Goal: Information Seeking & Learning: Learn about a topic

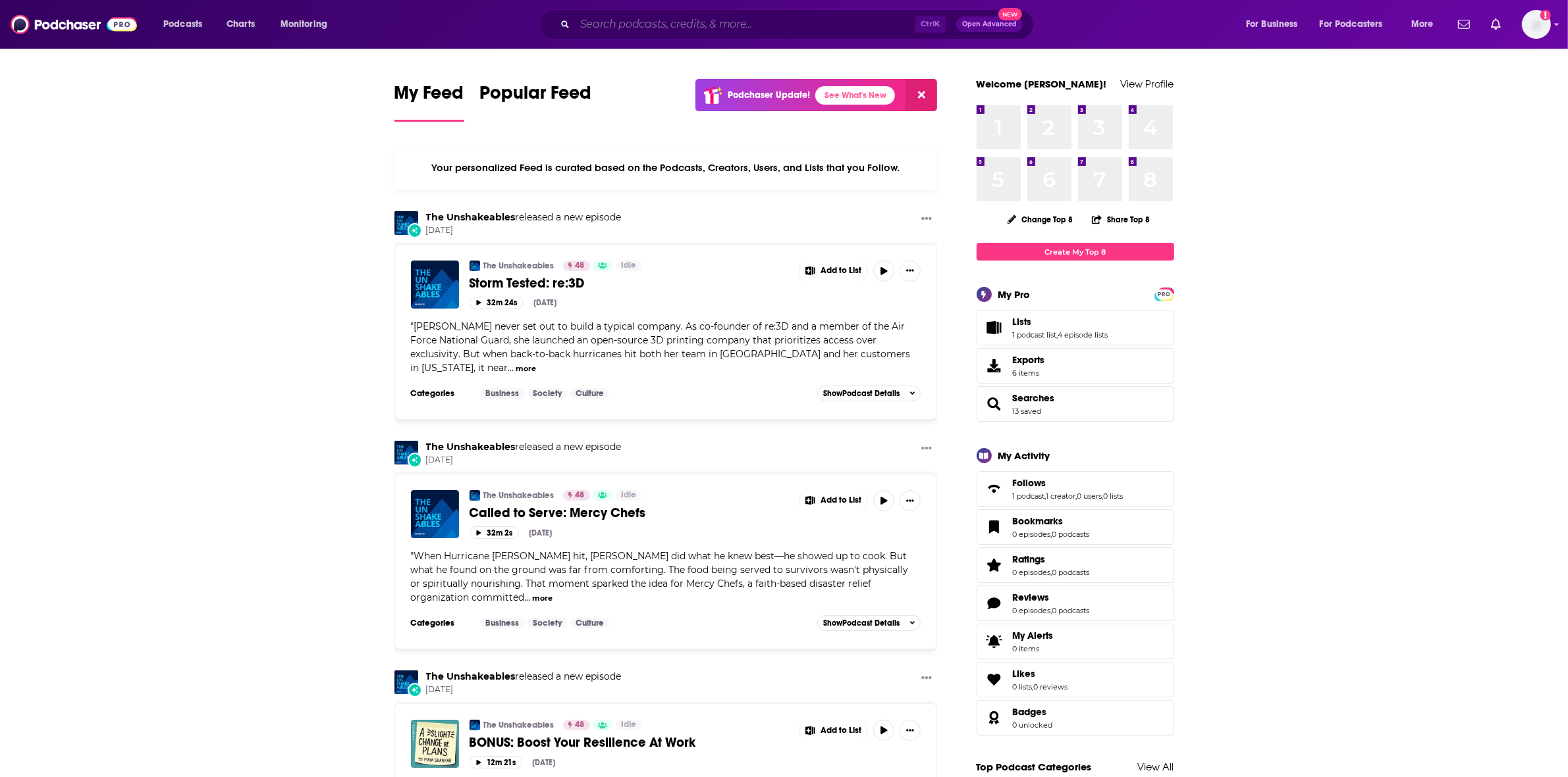
click at [789, 25] on input "Search podcasts, credits, & more..." at bounding box center [745, 24] width 340 height 21
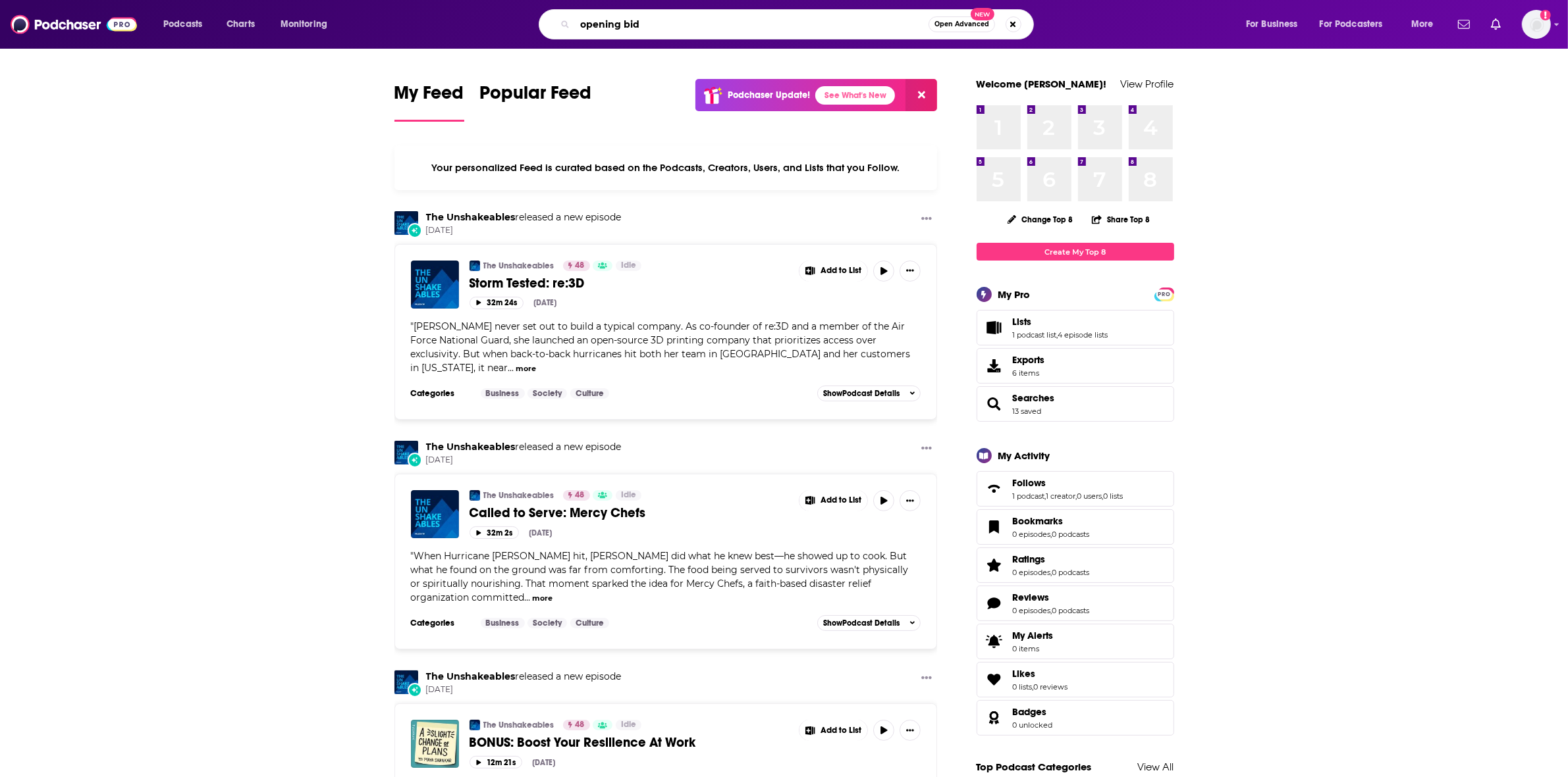
type input "opening bid"
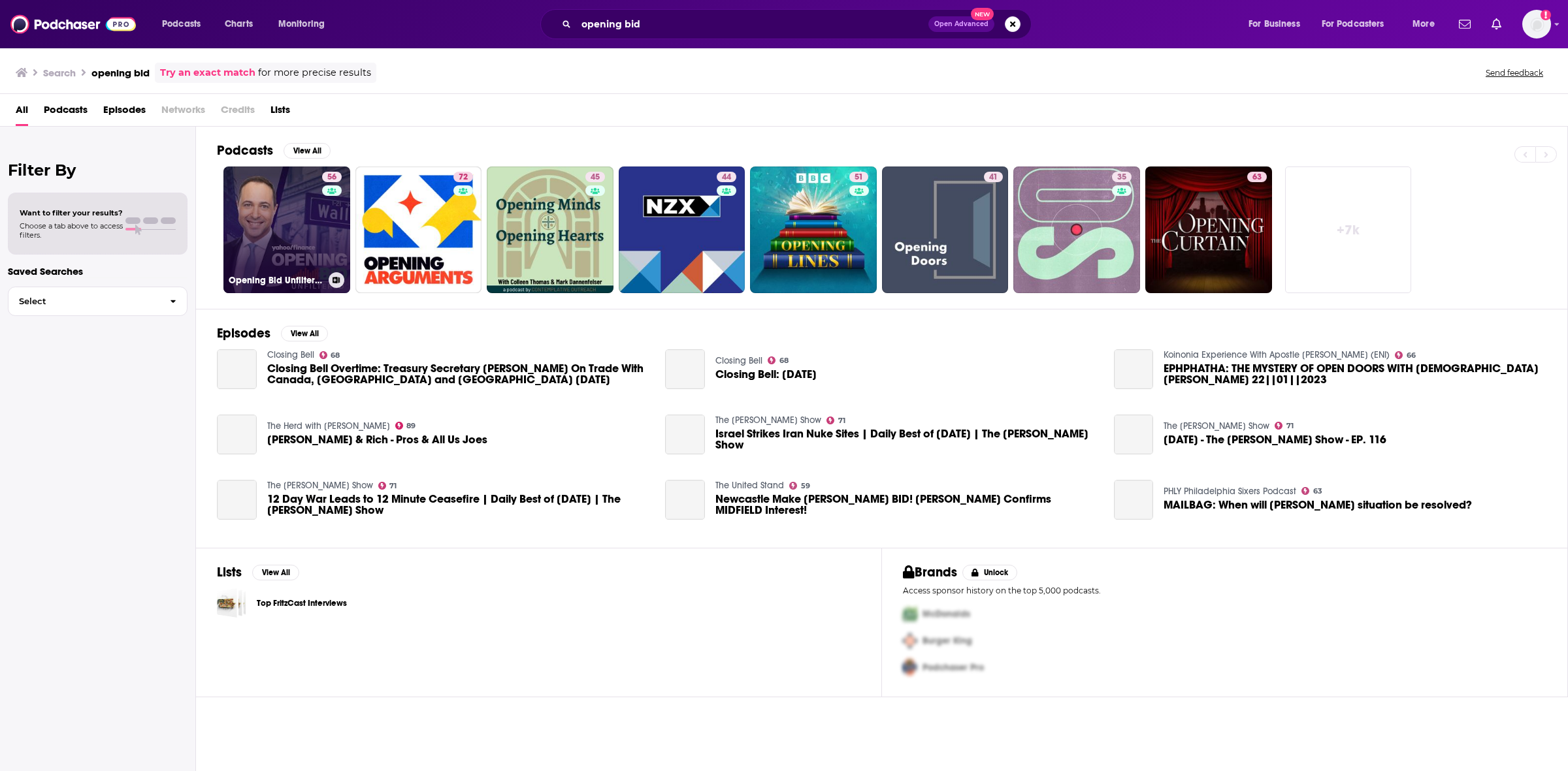
click at [279, 234] on link "56 Opening Bid Unfiltered" at bounding box center [286, 229] width 126 height 126
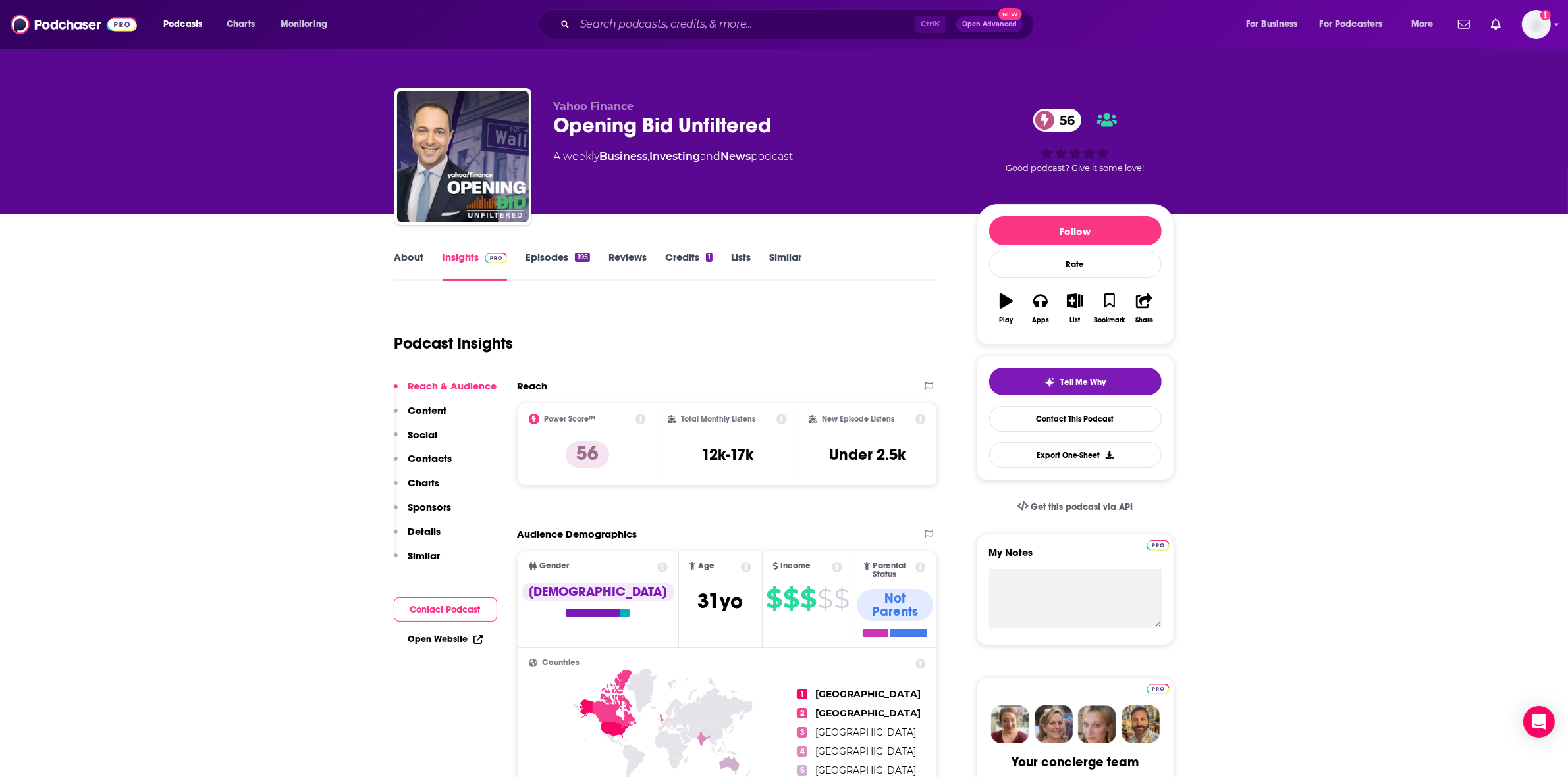
click at [564, 269] on link "Episodes 195" at bounding box center [557, 266] width 64 height 31
